Goal: Find specific page/section: Find specific page/section

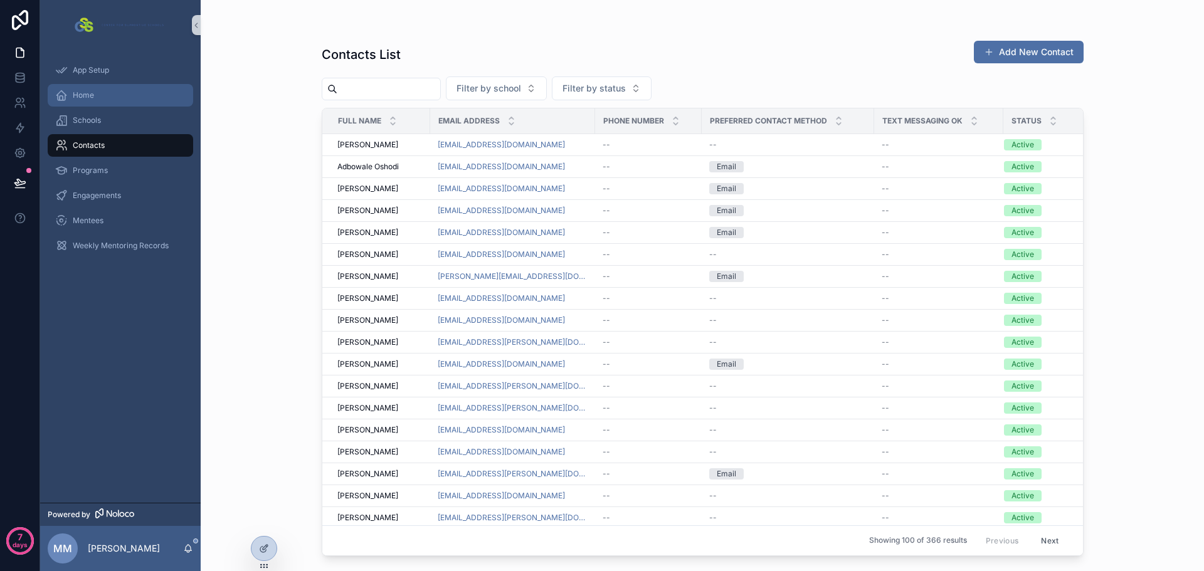
click at [67, 92] on icon "scrollable content" at bounding box center [61, 95] width 13 height 13
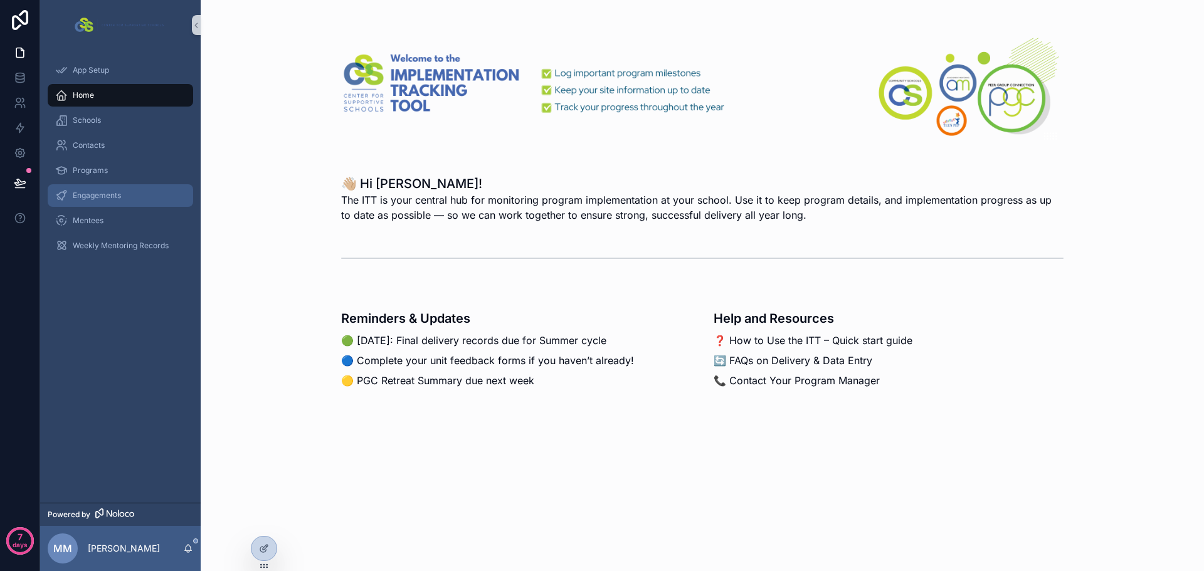
click at [97, 198] on span "Engagements" at bounding box center [97, 196] width 48 height 10
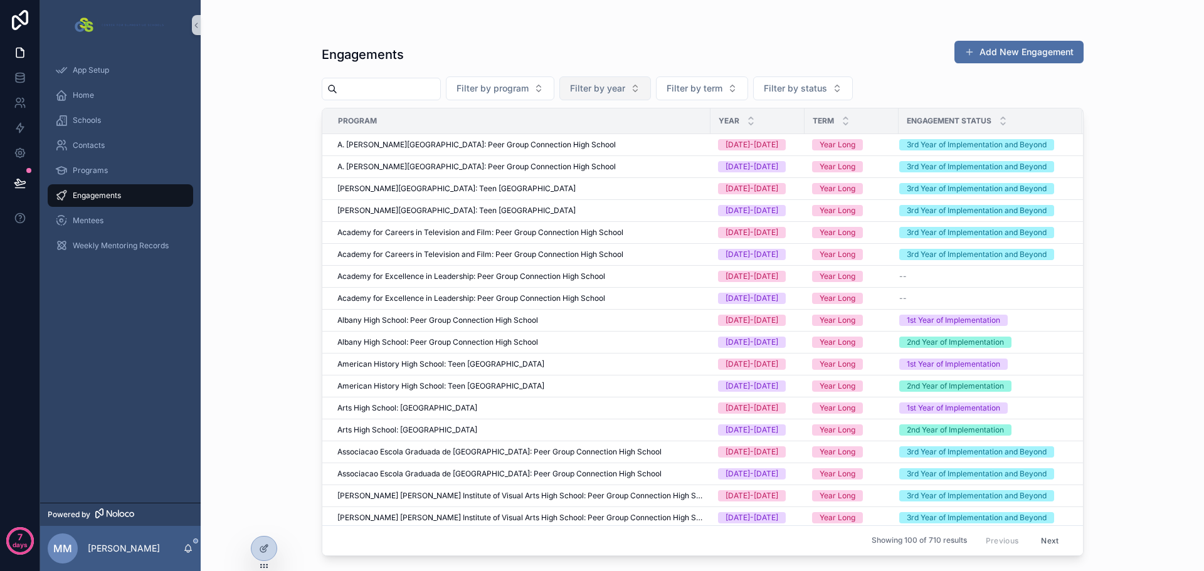
click at [625, 90] on span "Filter by year" at bounding box center [597, 88] width 55 height 13
click at [640, 151] on div "[DATE]-[DATE]" at bounding box center [636, 159] width 151 height 20
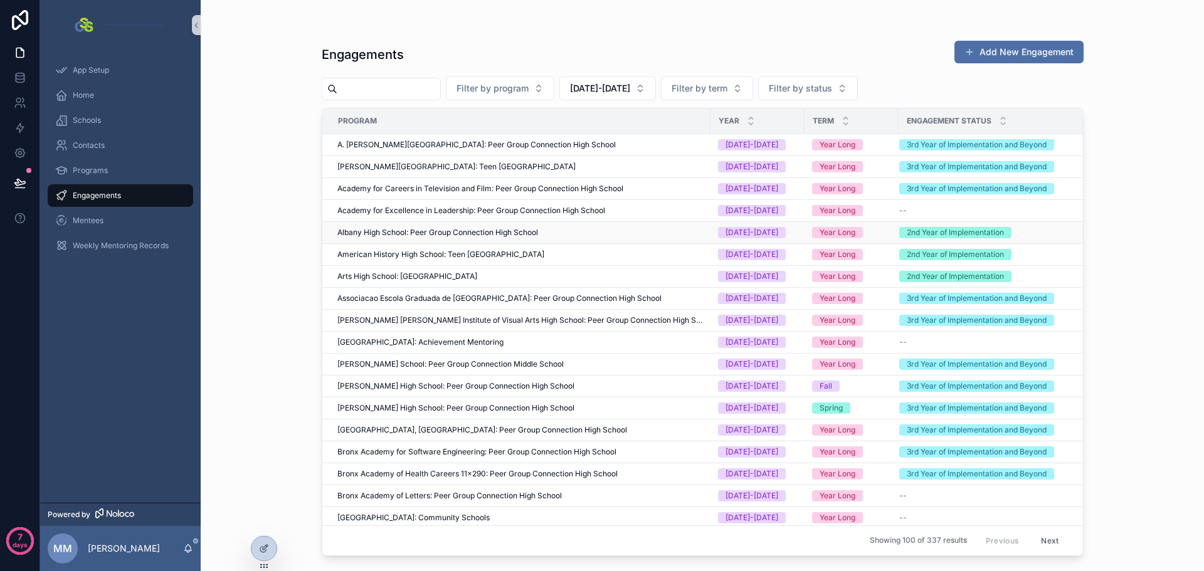
click at [494, 234] on span "Albany High School: Peer Group Connection High School" at bounding box center [437, 233] width 201 height 10
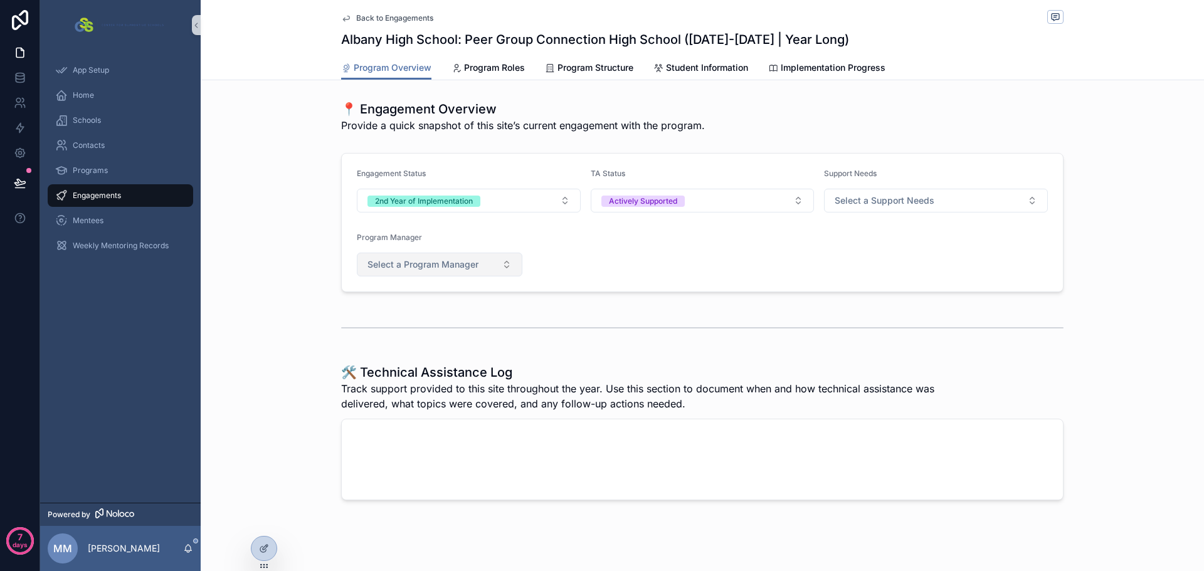
click at [451, 265] on span "Select a Program Manager" at bounding box center [423, 264] width 111 height 13
click at [535, 253] on form "Engagement Status 2nd Year of Implementation TA Status Actively Supported Suppo…" at bounding box center [702, 223] width 721 height 138
click at [127, 100] on div "Home" at bounding box center [120, 95] width 130 height 20
